Goal: Use online tool/utility: Utilize a website feature to perform a specific function

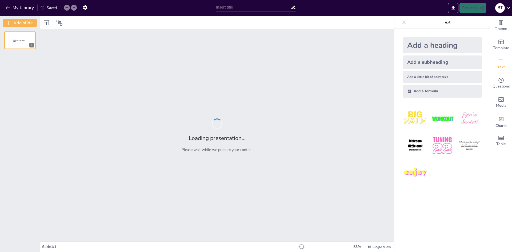
type input "Imported презентація.pptx"
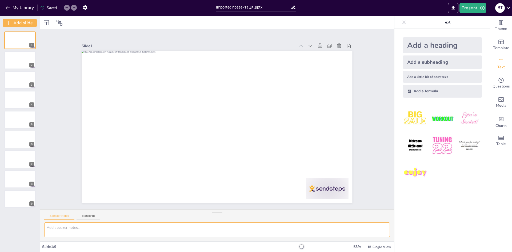
click at [79, 227] on textarea at bounding box center [217, 229] width 346 height 15
click at [83, 212] on div "Speaker Notes Transcript" at bounding box center [217, 216] width 354 height 13
click at [84, 216] on button "Transcript" at bounding box center [89, 217] width 24 height 6
click at [64, 215] on button "Speaker Notes" at bounding box center [59, 217] width 30 height 6
click at [64, 225] on textarea at bounding box center [217, 229] width 346 height 15
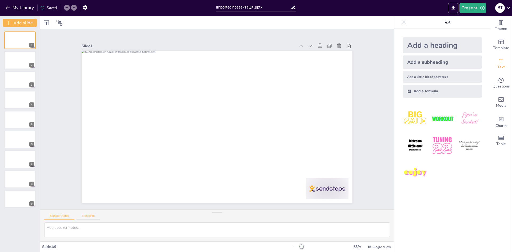
click at [86, 217] on button "Transcript" at bounding box center [89, 217] width 24 height 6
click at [63, 214] on div "Speaker Notes Transcript" at bounding box center [217, 216] width 354 height 13
click at [62, 217] on button "Speaker Notes" at bounding box center [59, 217] width 30 height 6
click at [87, 7] on icon "button" at bounding box center [85, 8] width 6 height 6
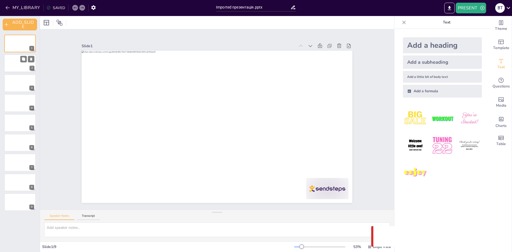
click at [14, 56] on div at bounding box center [20, 63] width 32 height 18
click at [15, 80] on div at bounding box center [20, 83] width 32 height 18
click at [14, 104] on div at bounding box center [20, 103] width 32 height 18
click at [14, 125] on div at bounding box center [20, 123] width 32 height 18
click at [13, 144] on div at bounding box center [20, 143] width 32 height 18
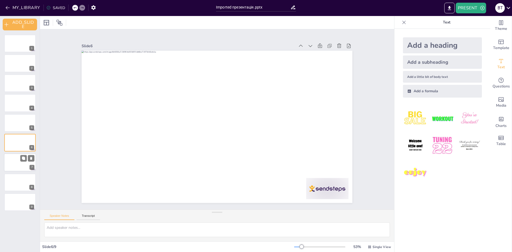
click at [17, 165] on div at bounding box center [20, 163] width 32 height 18
click at [17, 180] on div at bounding box center [20, 182] width 32 height 18
click at [15, 199] on div at bounding box center [20, 202] width 32 height 18
click at [15, 182] on div at bounding box center [20, 182] width 32 height 18
click at [19, 162] on div at bounding box center [20, 163] width 32 height 18
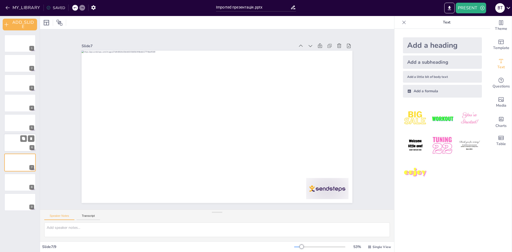
click at [15, 144] on div at bounding box center [20, 143] width 32 height 18
click at [15, 125] on div at bounding box center [20, 123] width 32 height 18
